Goal: Use online tool/utility: Utilize a website feature to perform a specific function

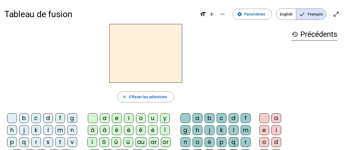
scroll to position [21, 0]
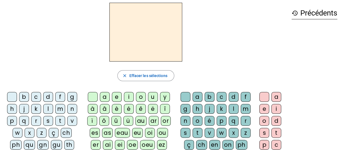
click at [128, 97] on div "i" at bounding box center [129, 97] width 10 height 10
click at [232, 108] on div "l" at bounding box center [233, 109] width 10 height 10
click at [61, 109] on div "m" at bounding box center [60, 109] width 10 height 10
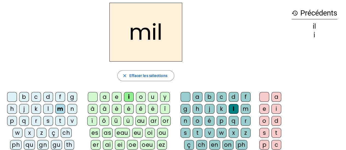
click at [104, 95] on div "a" at bounding box center [105, 97] width 10 height 10
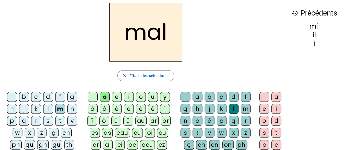
click at [184, 95] on div at bounding box center [185, 97] width 10 height 10
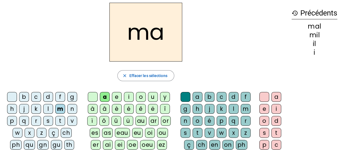
click at [48, 108] on div "l" at bounding box center [48, 109] width 10 height 10
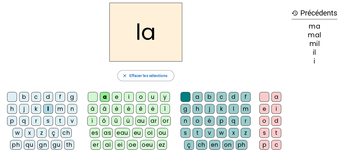
click at [151, 95] on div "u" at bounding box center [153, 97] width 10 height 10
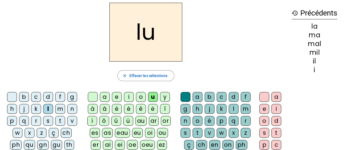
click at [48, 95] on div "d" at bounding box center [48, 97] width 10 height 10
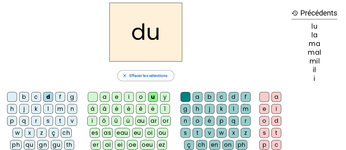
click at [60, 119] on div "t" at bounding box center [60, 121] width 10 height 10
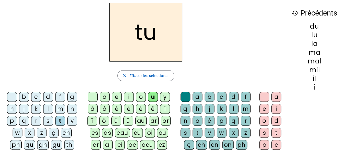
click at [117, 95] on div "e" at bounding box center [117, 97] width 10 height 10
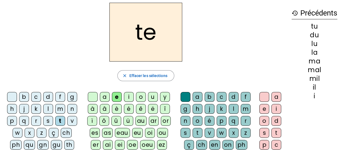
click at [46, 96] on div "d" at bounding box center [48, 97] width 10 height 10
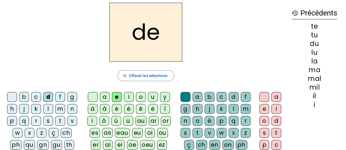
click at [24, 110] on div "j" at bounding box center [24, 109] width 10 height 10
